Goal: Task Accomplishment & Management: Use online tool/utility

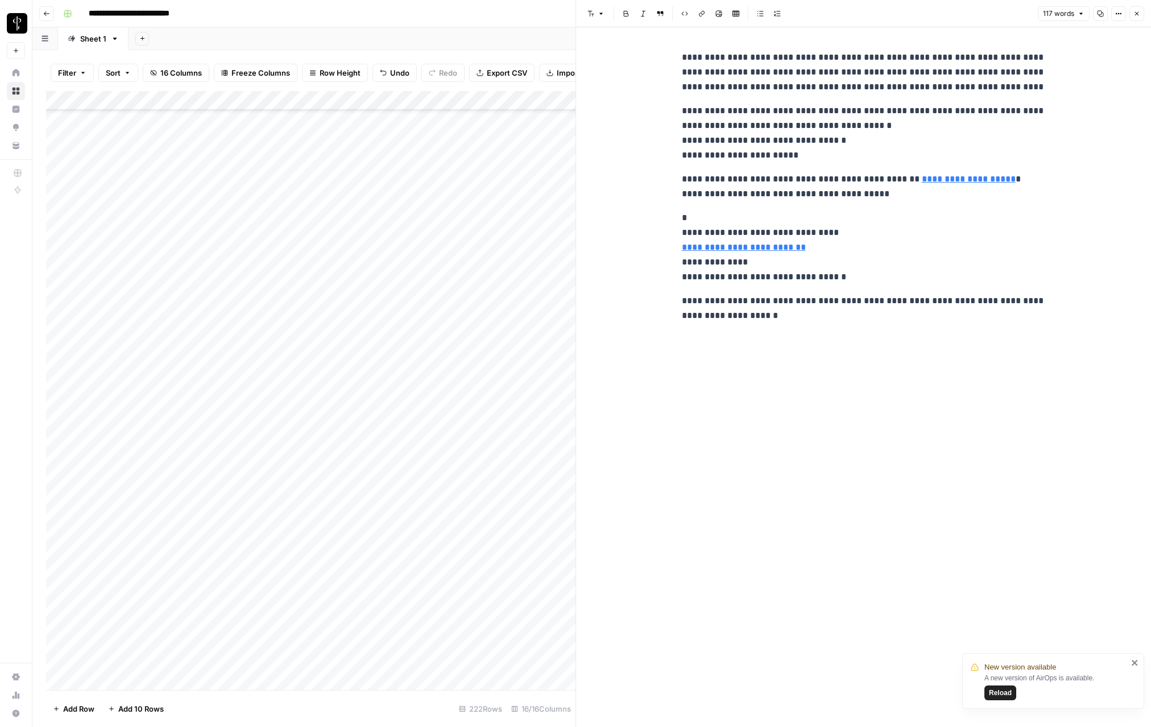
scroll to position [3732, 0]
click at [1002, 695] on span "Reload" at bounding box center [1000, 693] width 23 height 10
click at [502, 659] on div "Add Column" at bounding box center [311, 390] width 530 height 599
click at [498, 662] on div "Add Column" at bounding box center [311, 390] width 530 height 599
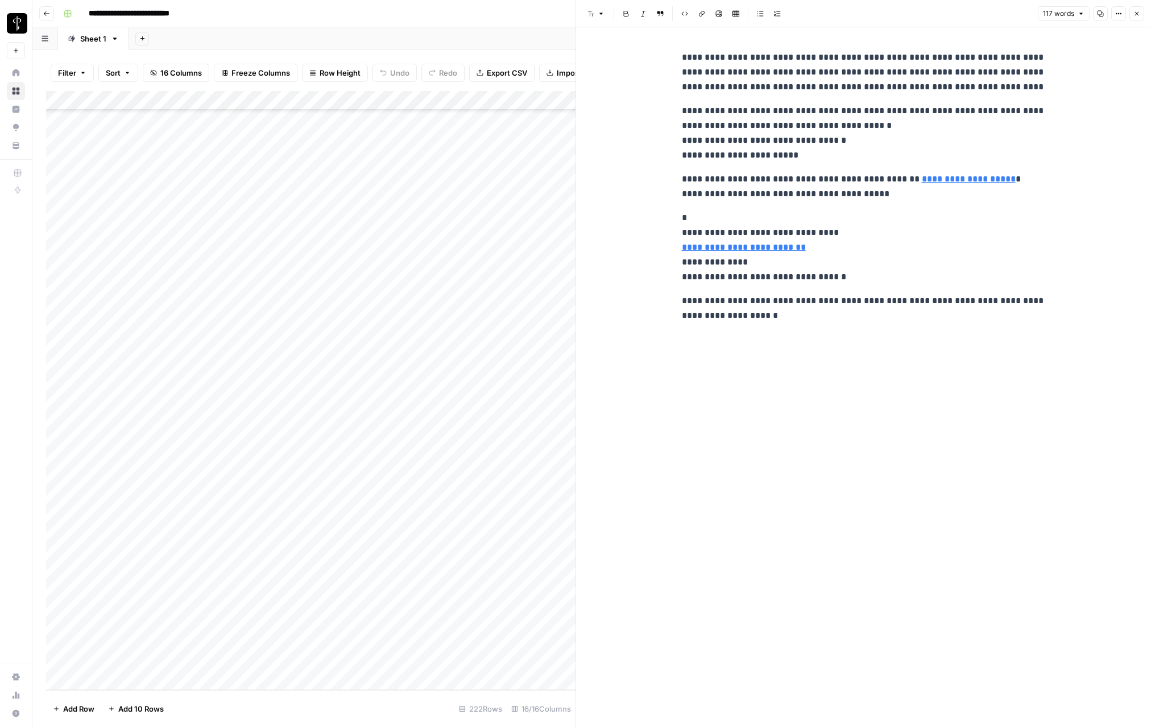
click at [1137, 15] on icon "button" at bounding box center [1137, 13] width 7 height 7
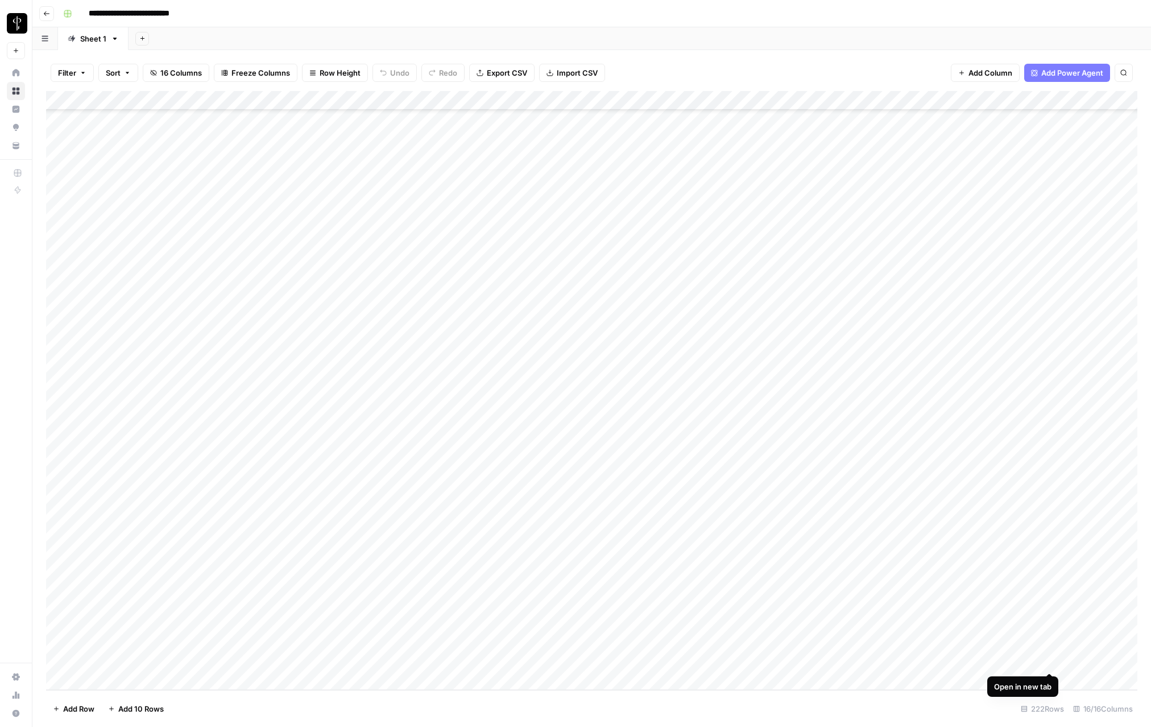
click at [1050, 664] on div "Add Column" at bounding box center [591, 390] width 1091 height 599
click at [462, 640] on div "Add Column" at bounding box center [591, 390] width 1091 height 599
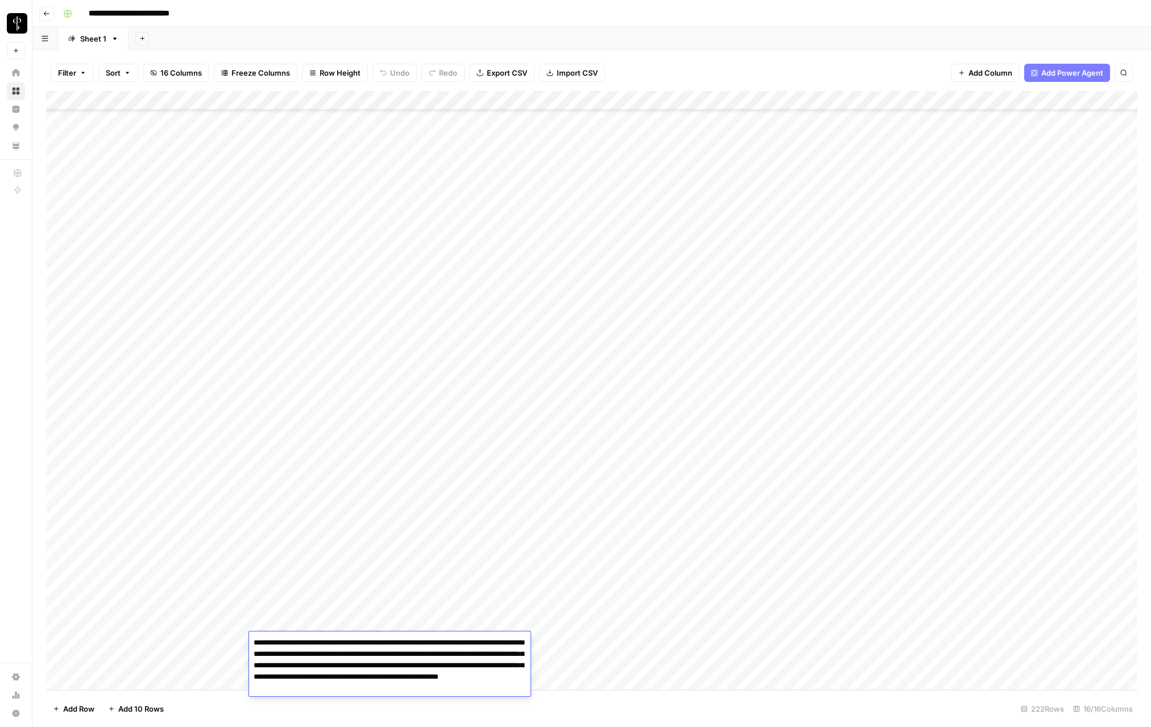
drag, startPoint x: 349, startPoint y: 698, endPoint x: 422, endPoint y: 700, distance: 73.4
click at [422, 700] on textarea "**********" at bounding box center [390, 671] width 282 height 73
